Goal: Connect with others: Connect with other users

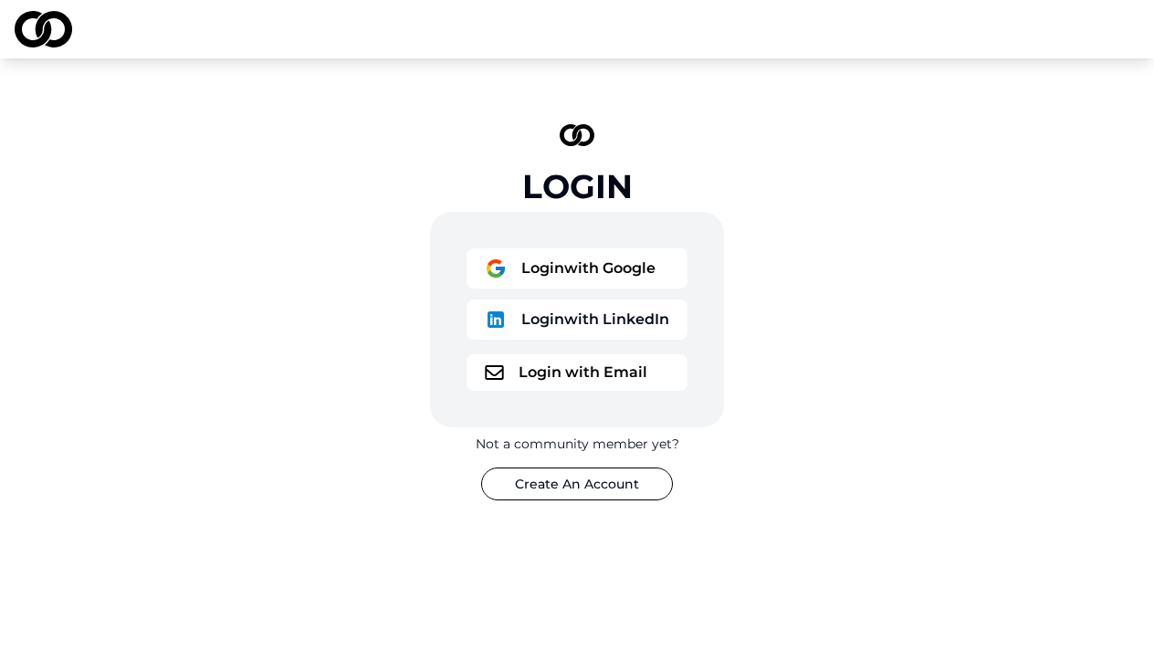
click at [540, 280] on button "Login with Google" at bounding box center [576, 268] width 221 height 40
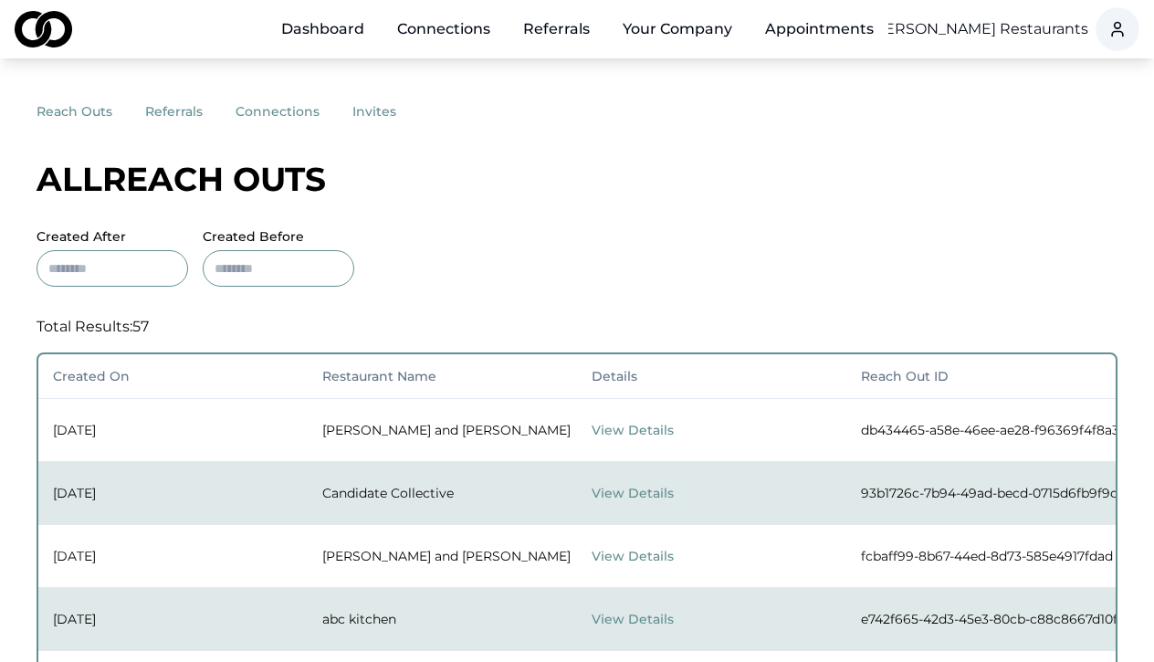
click at [173, 107] on button "referrals" at bounding box center [190, 111] width 90 height 33
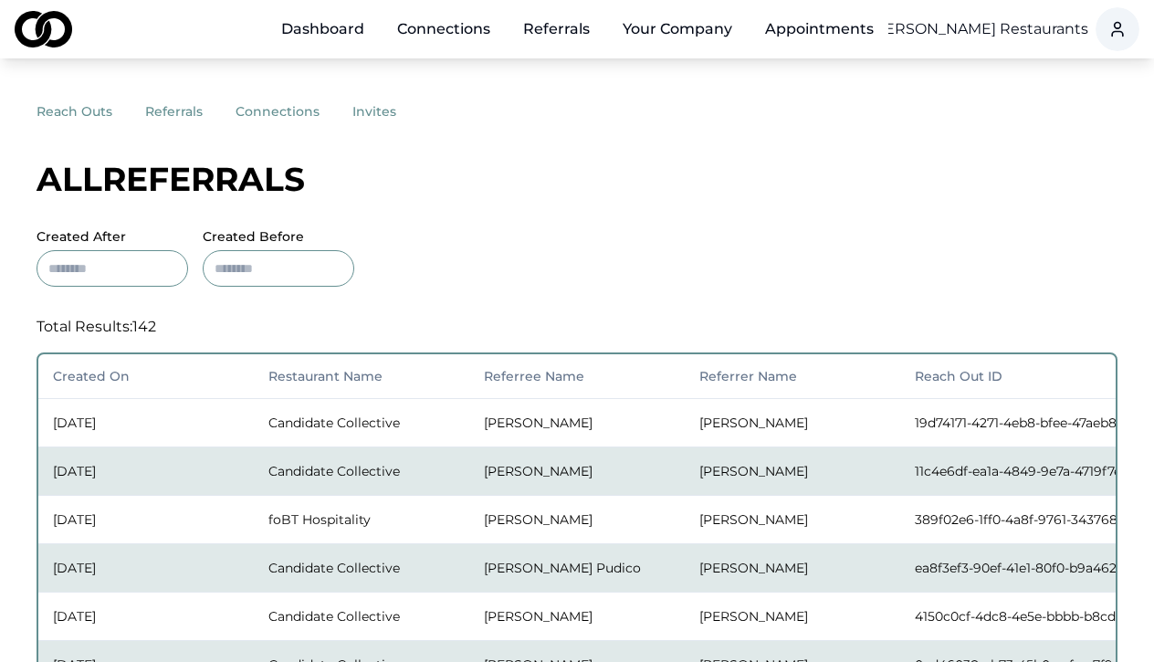
click at [284, 110] on button "connections" at bounding box center [293, 111] width 117 height 33
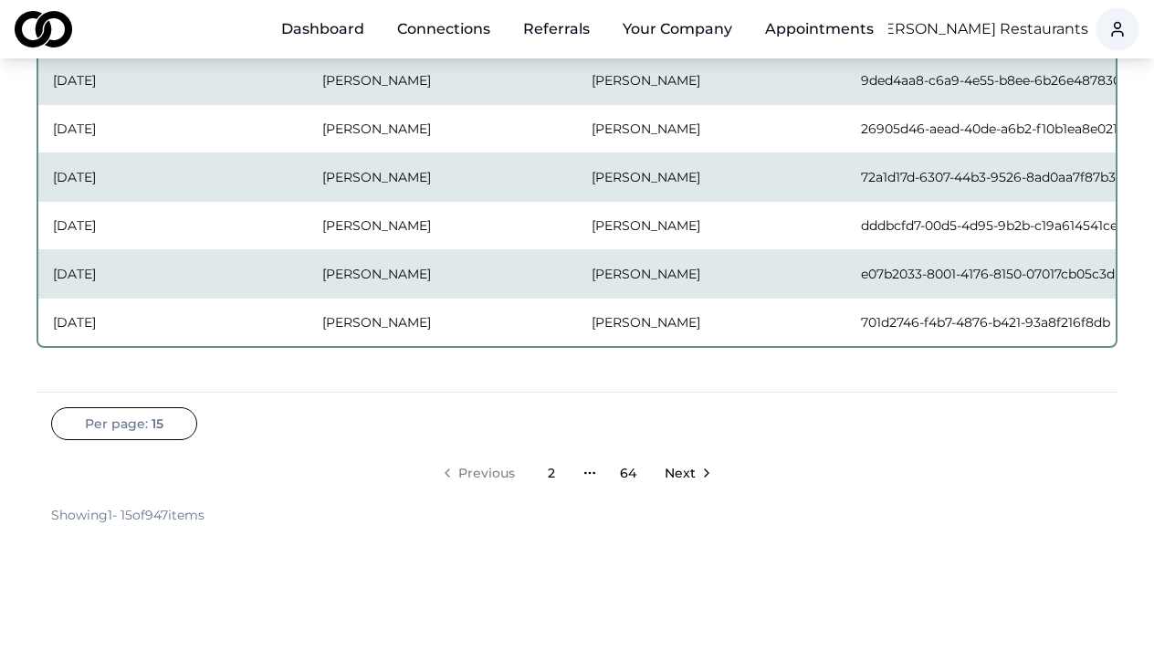
scroll to position [797, 0]
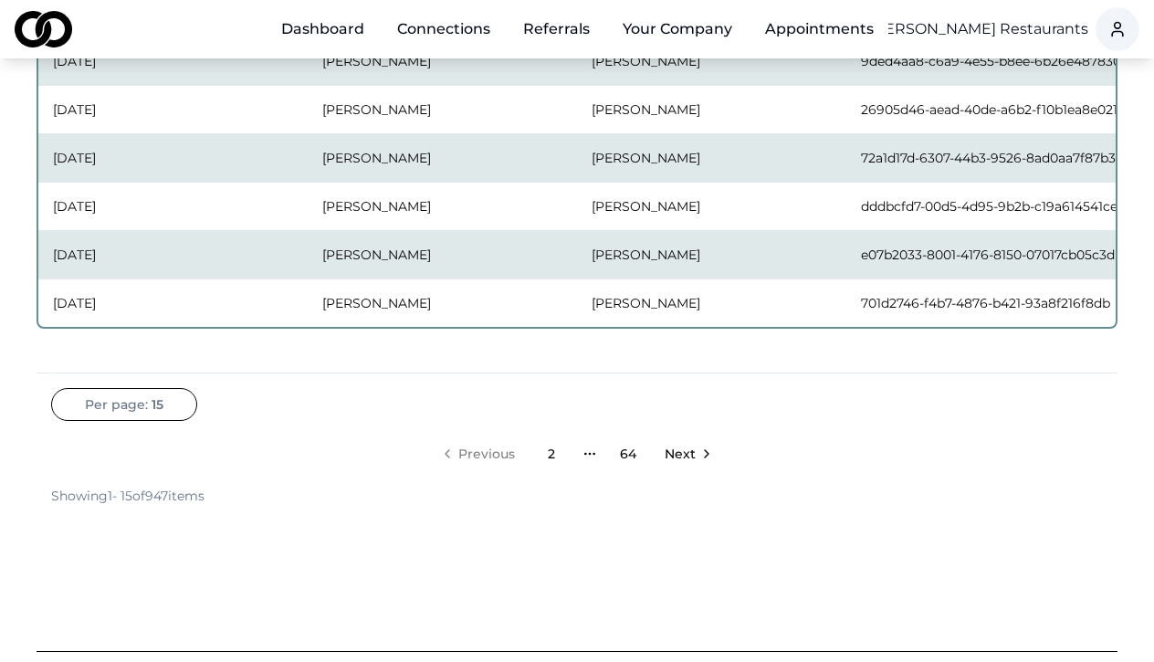
click at [669, 456] on span "Next" at bounding box center [679, 453] width 31 height 18
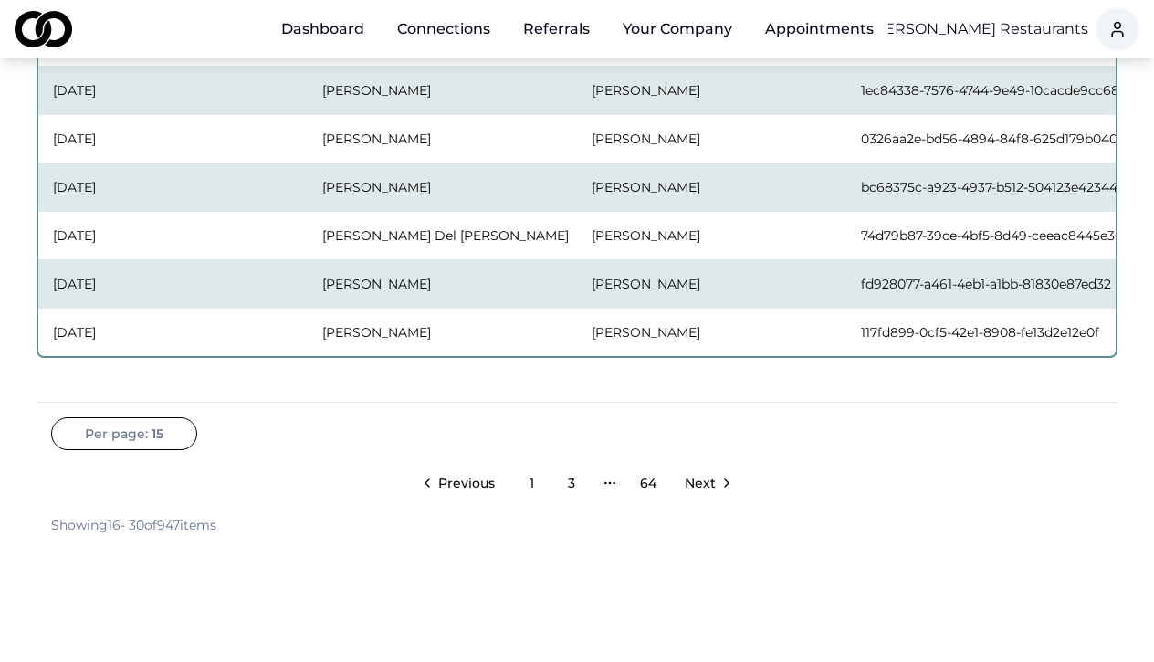
scroll to position [868, 0]
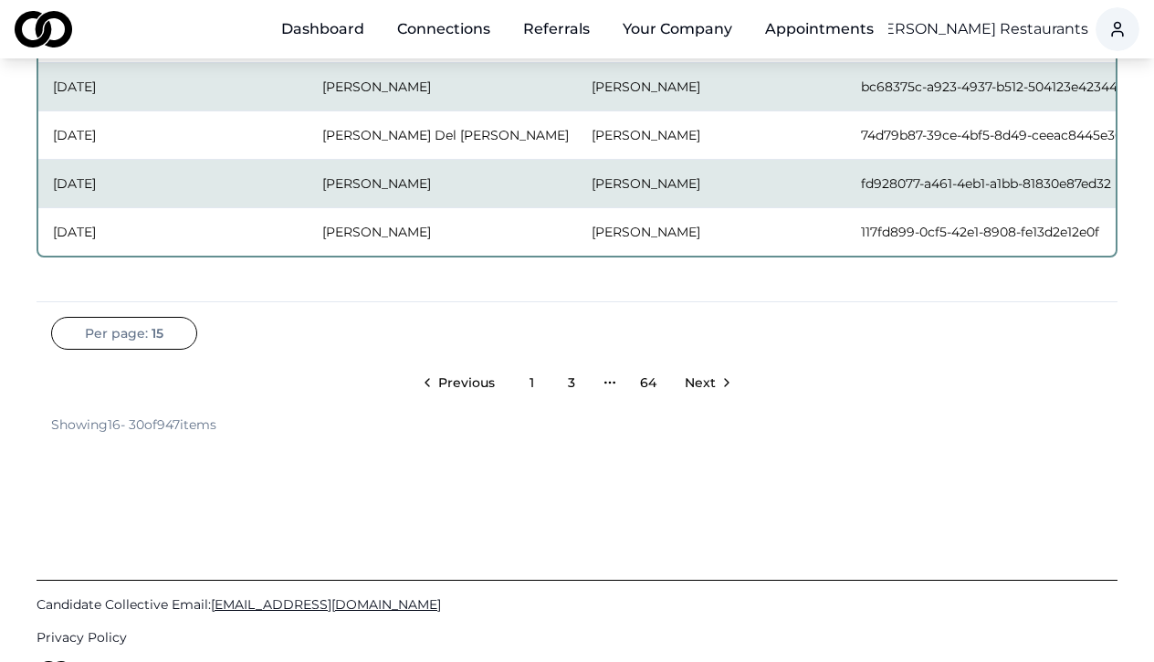
click at [696, 381] on span "Next" at bounding box center [700, 382] width 31 height 18
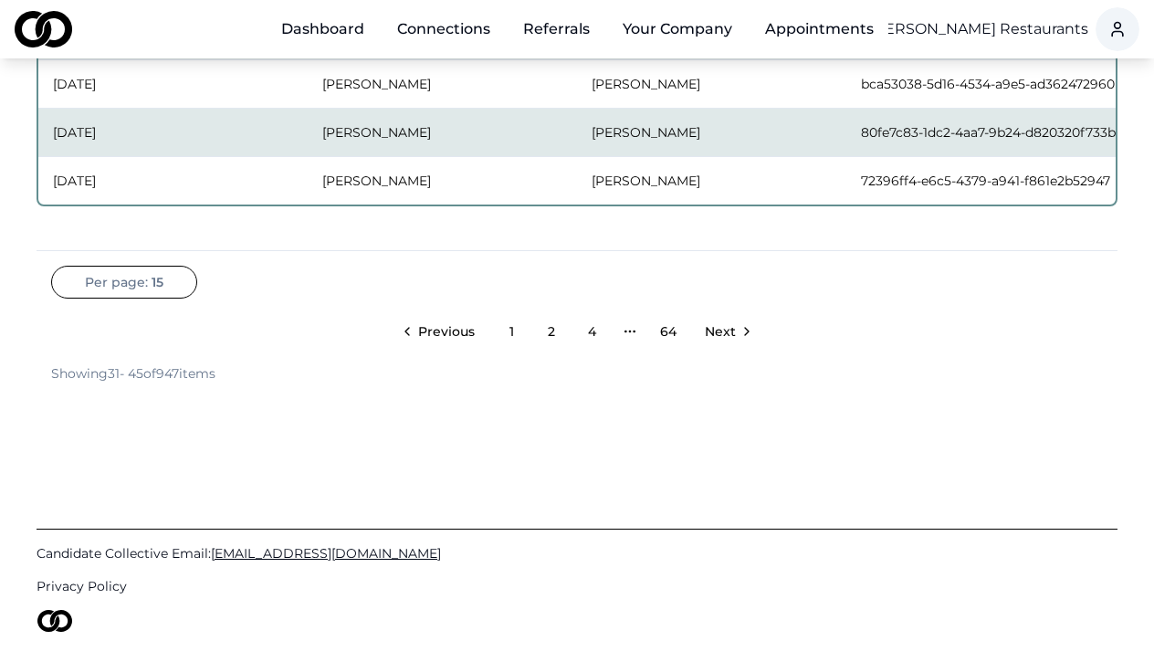
scroll to position [977, 0]
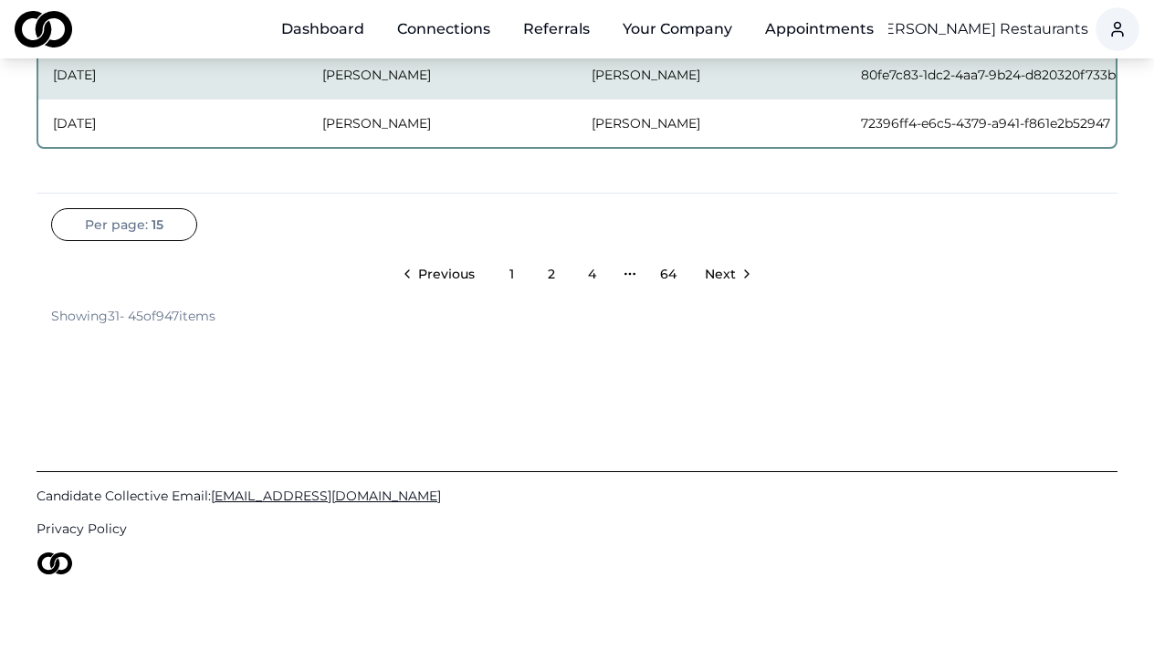
click at [729, 285] on link "Next" at bounding box center [726, 274] width 73 height 37
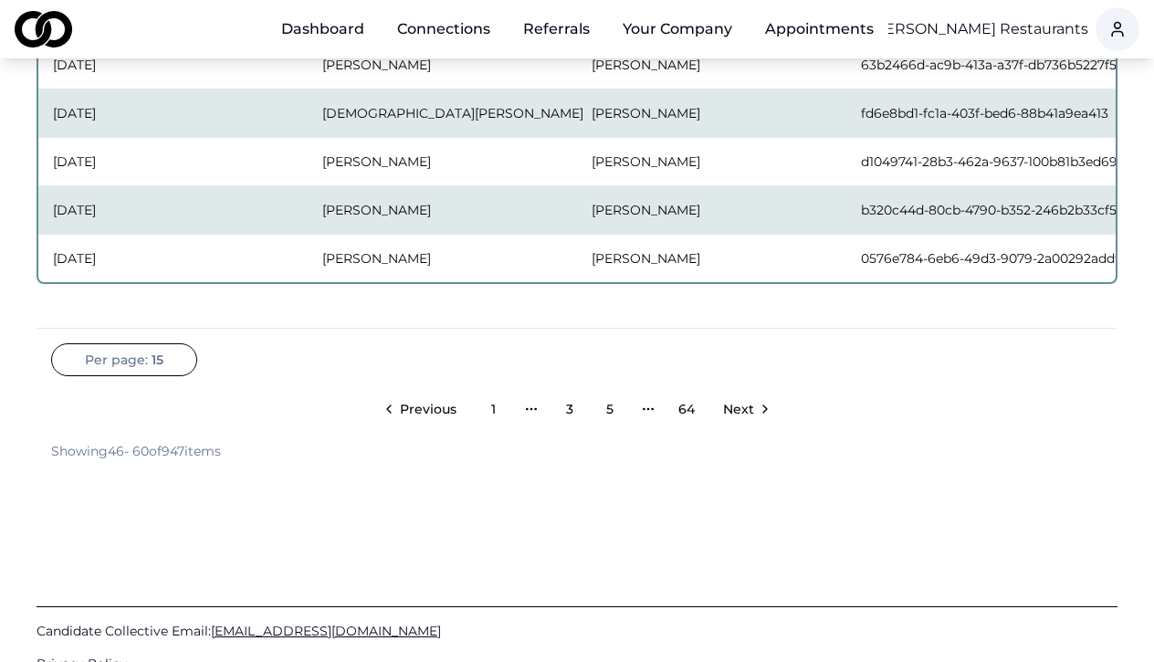
click at [731, 409] on span "Next" at bounding box center [738, 409] width 31 height 18
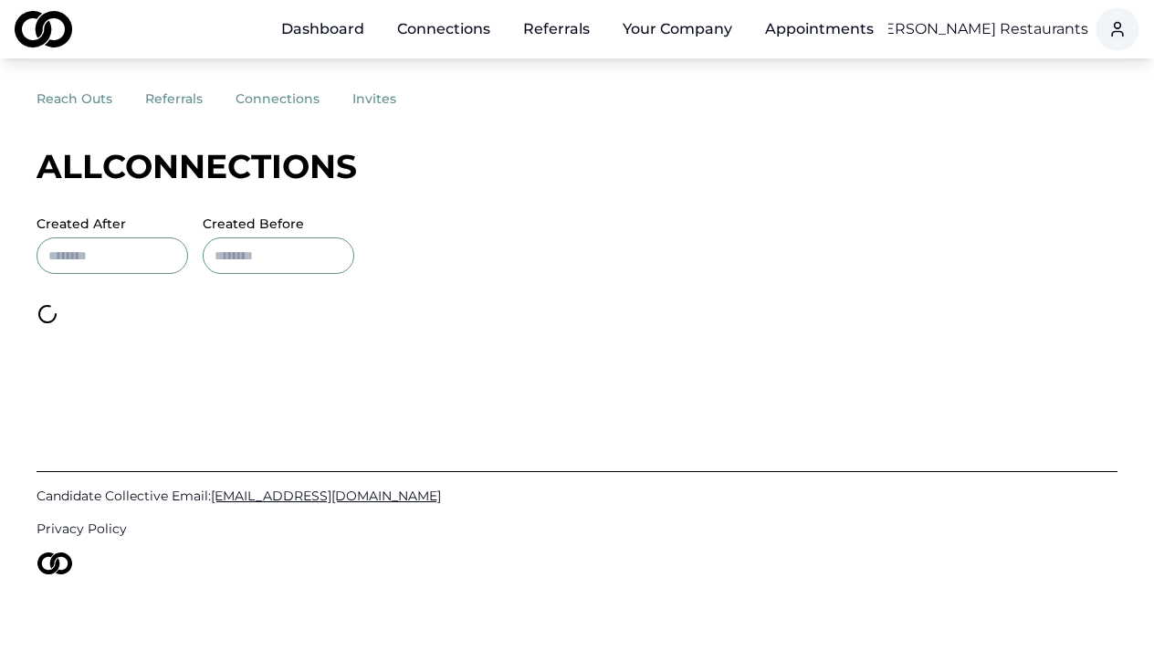
scroll to position [13, 0]
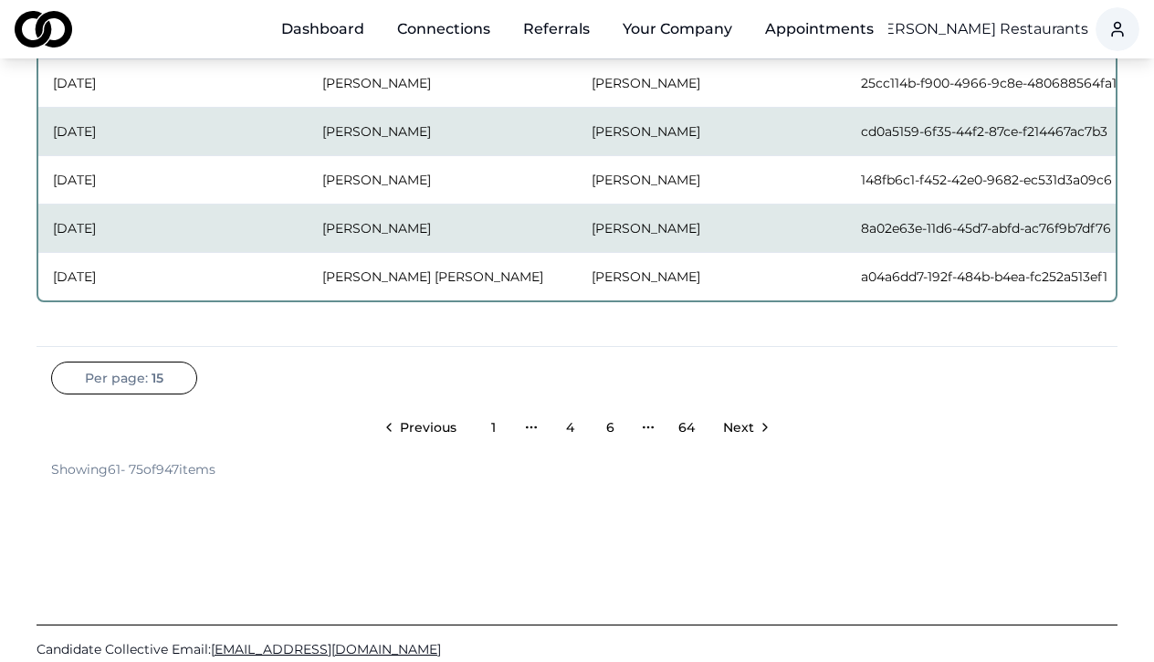
click at [745, 431] on span "Next" at bounding box center [738, 427] width 31 height 18
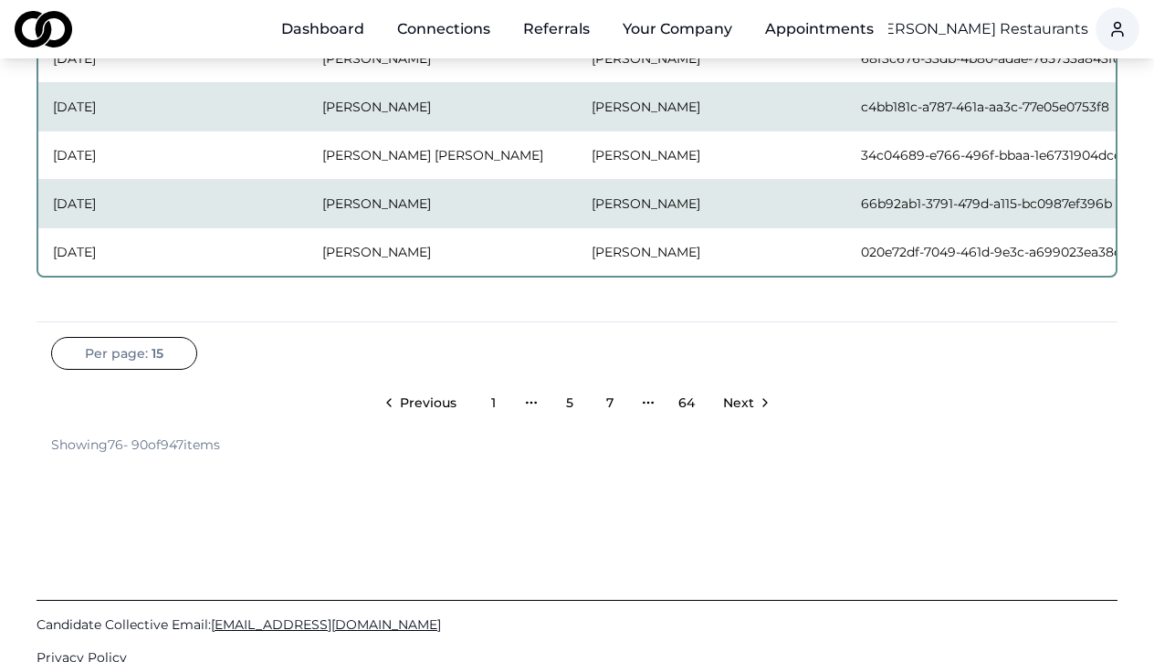
click at [747, 405] on span "Next" at bounding box center [738, 402] width 31 height 18
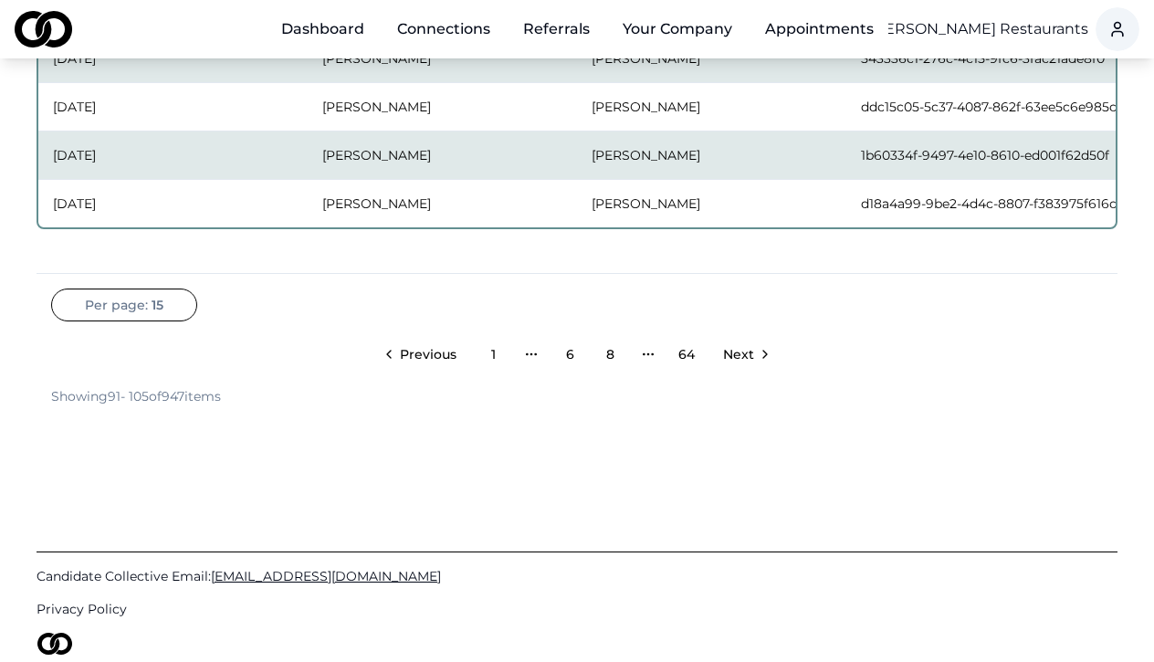
click at [737, 348] on span "Next" at bounding box center [738, 354] width 31 height 18
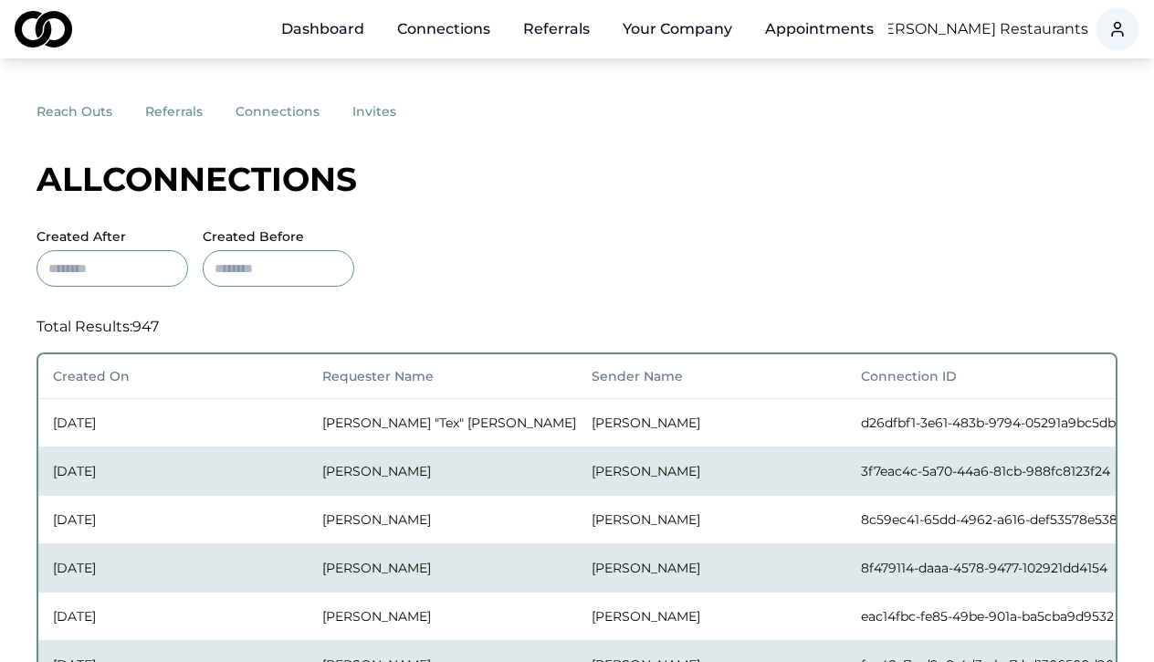
scroll to position [0, 0]
click at [337, 36] on link "Dashboard" at bounding box center [323, 29] width 112 height 37
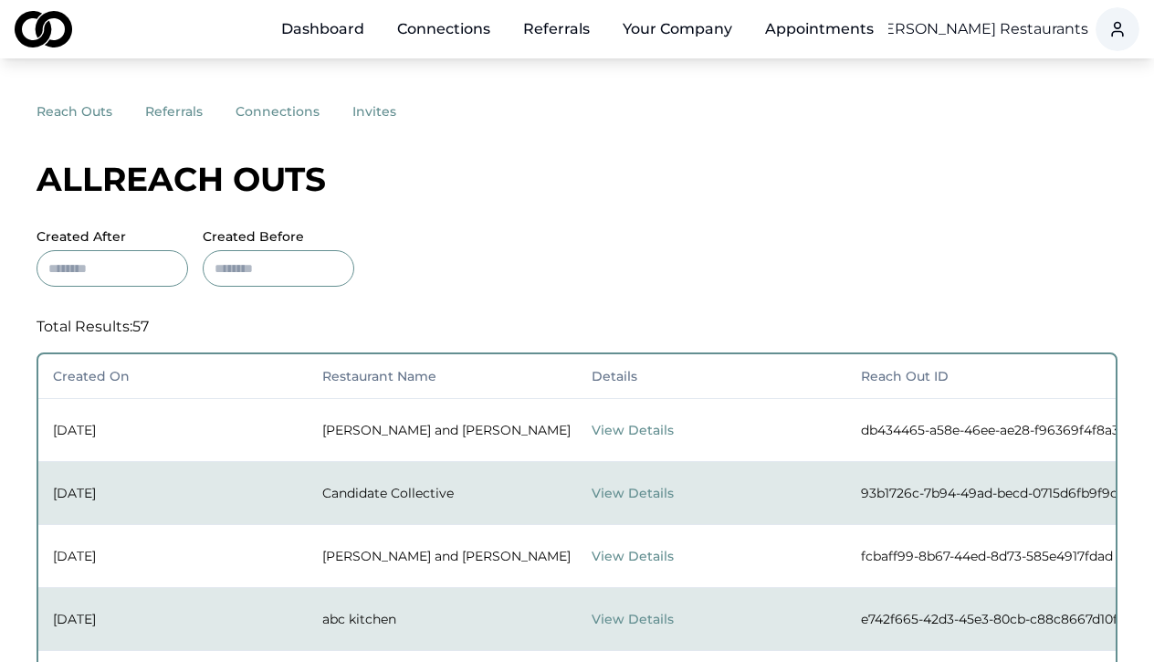
click at [244, 109] on button "connections" at bounding box center [293, 111] width 117 height 33
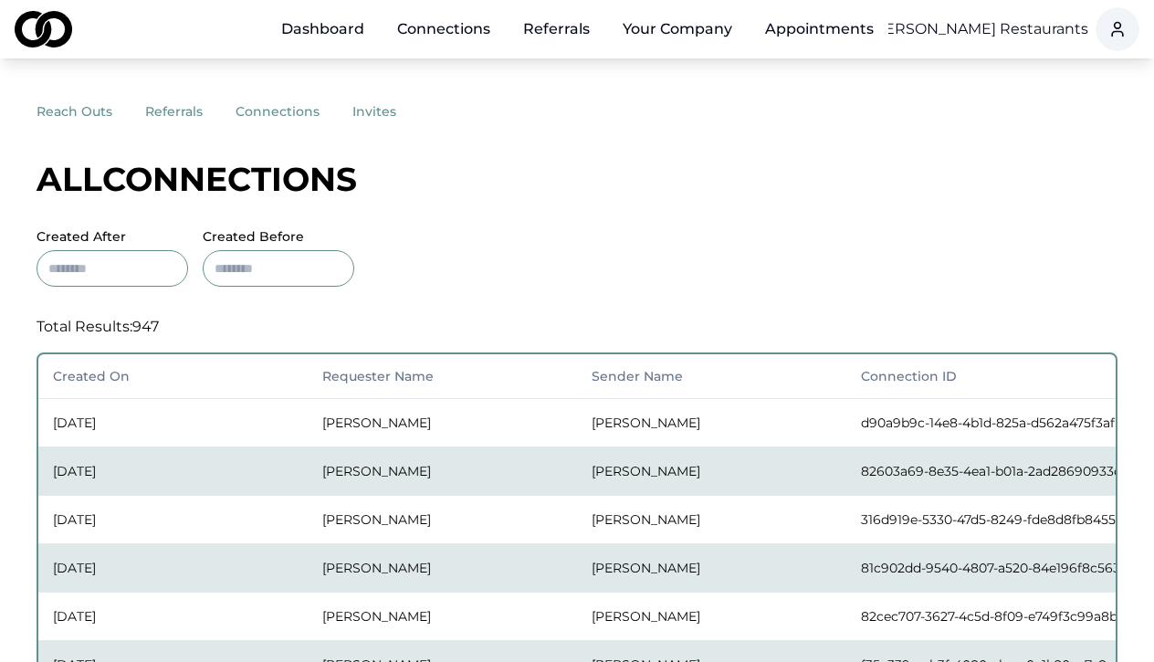
click at [376, 115] on button "invites" at bounding box center [390, 111] width 77 height 33
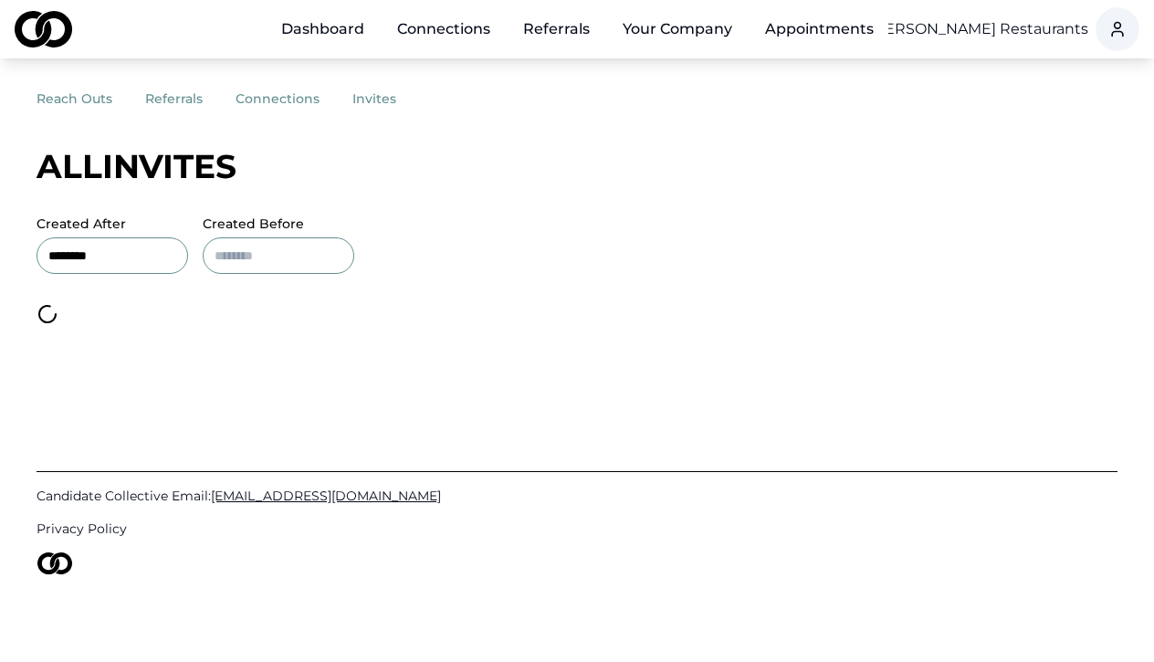
scroll to position [13, 0]
click at [275, 99] on button "connections" at bounding box center [293, 98] width 117 height 33
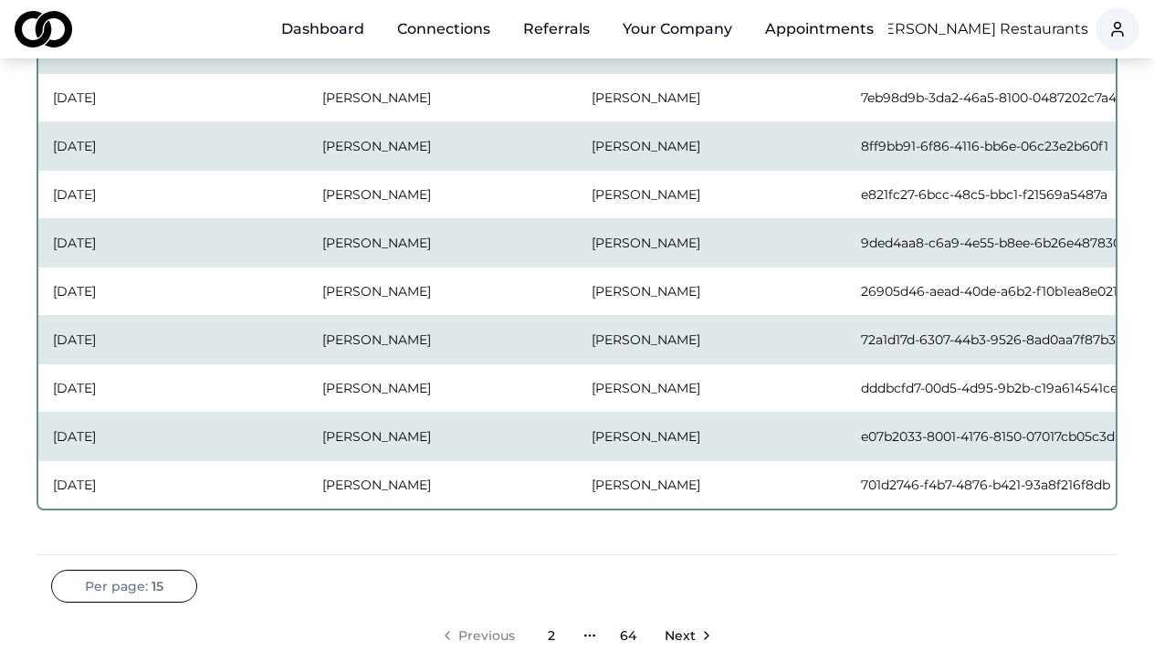
scroll to position [616, 0]
